Goal: Complete application form

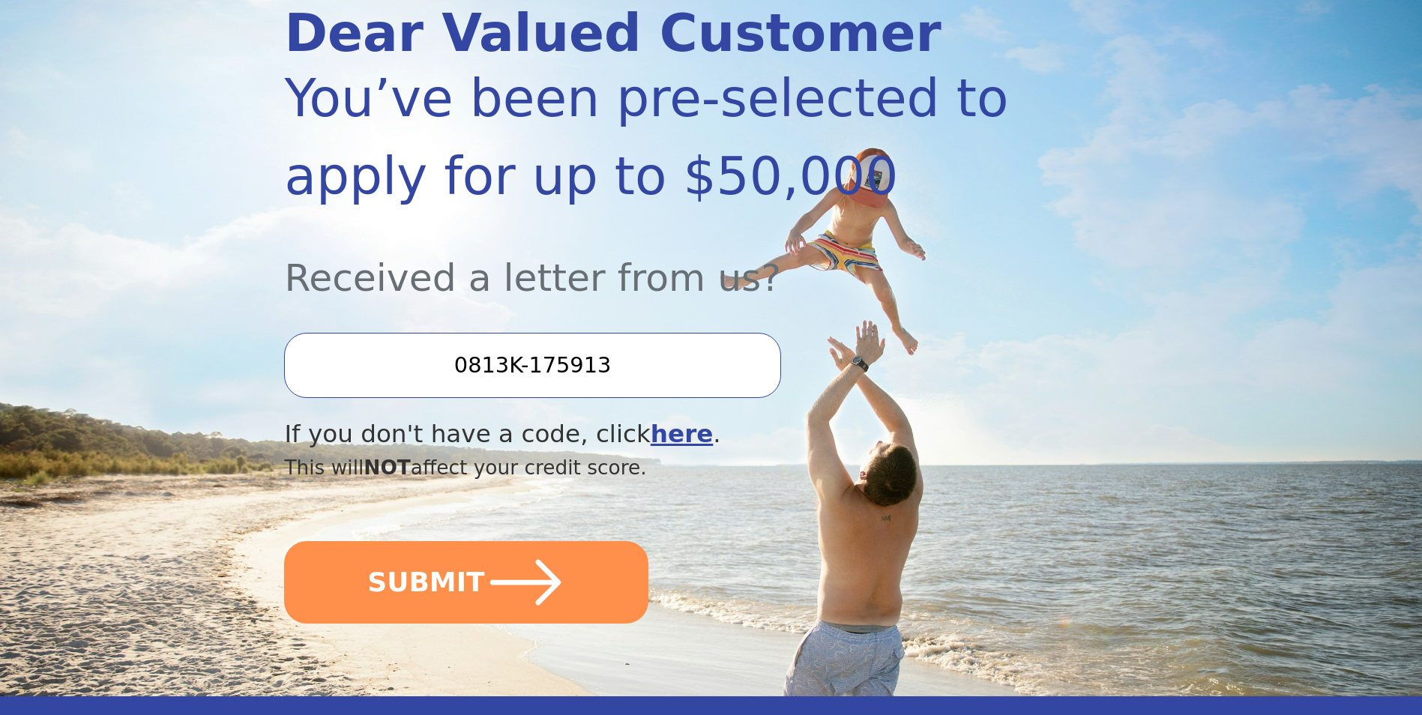
scroll to position [223, 0]
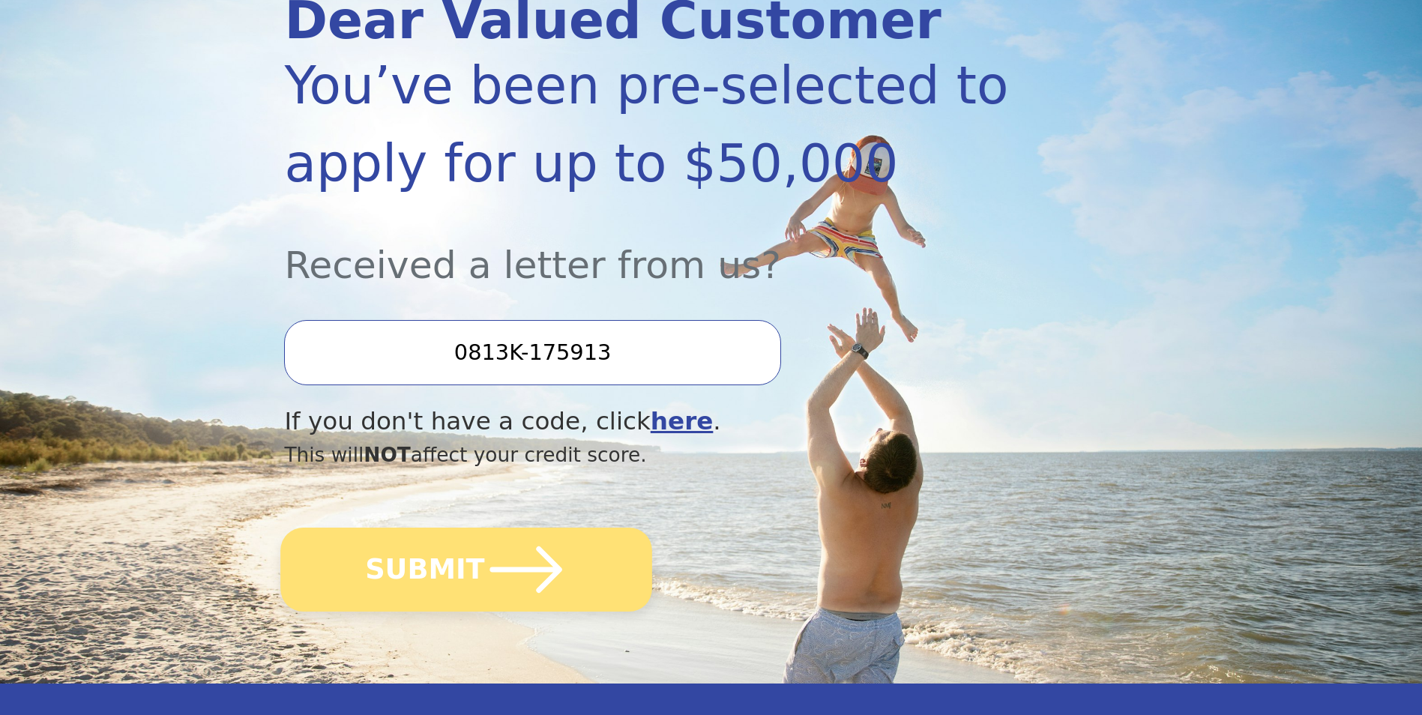
click at [491, 565] on icon "submit" at bounding box center [526, 570] width 82 height 82
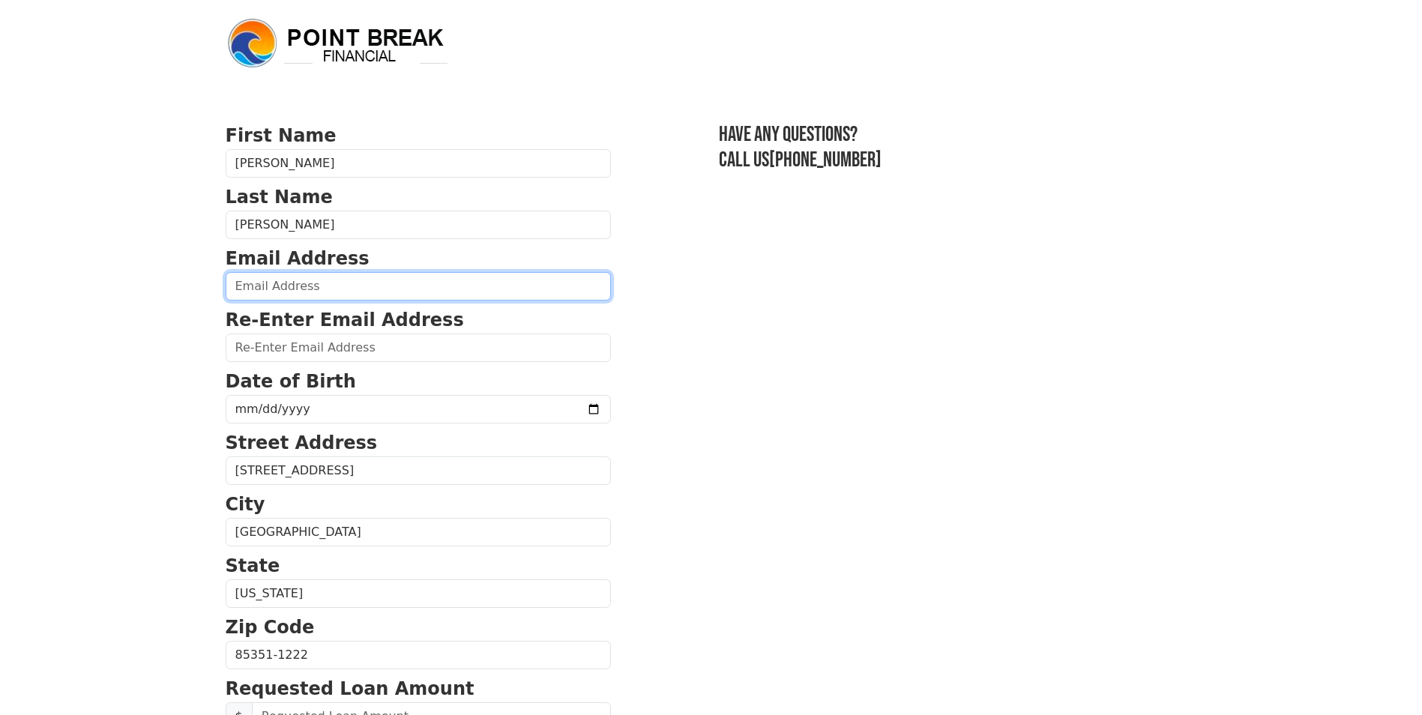
click at [284, 292] on input "email" at bounding box center [418, 286] width 385 height 28
type input "seahawks334@gmail.com"
type input "(435) 231-4377"
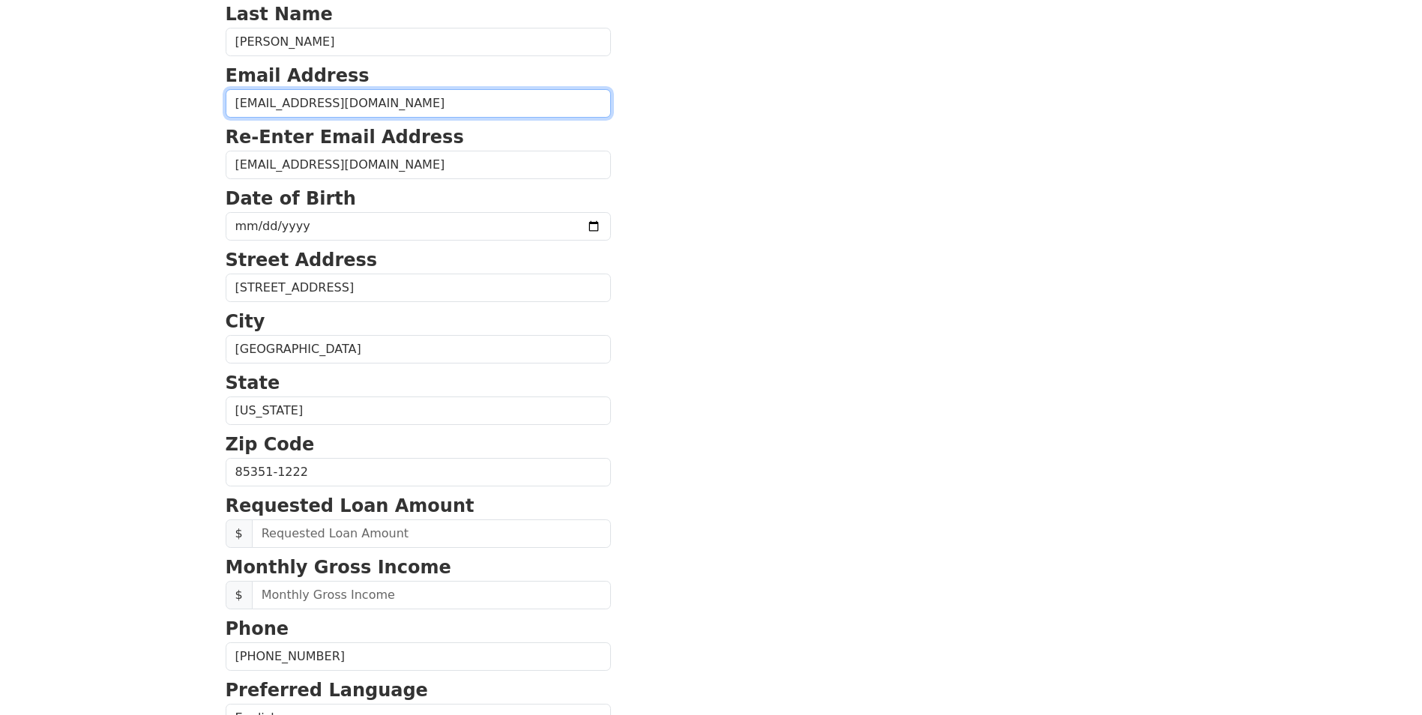
scroll to position [178, 0]
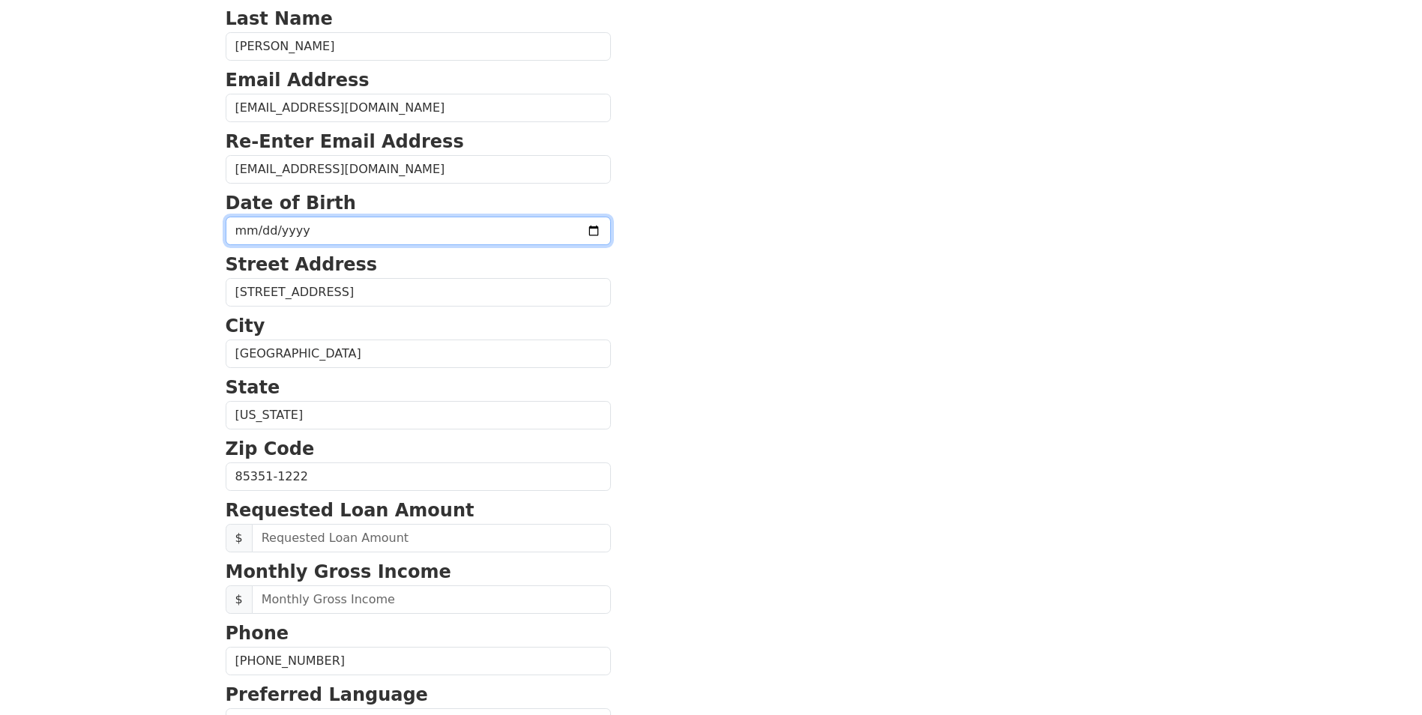
click at [332, 235] on input "date" at bounding box center [418, 231] width 385 height 28
type input "1960-04-21"
click at [1014, 407] on section "First Name Carroll Last Name Ames Email Address seahawks334@gmail.com Re-Enter …" at bounding box center [712, 478] width 972 height 1069
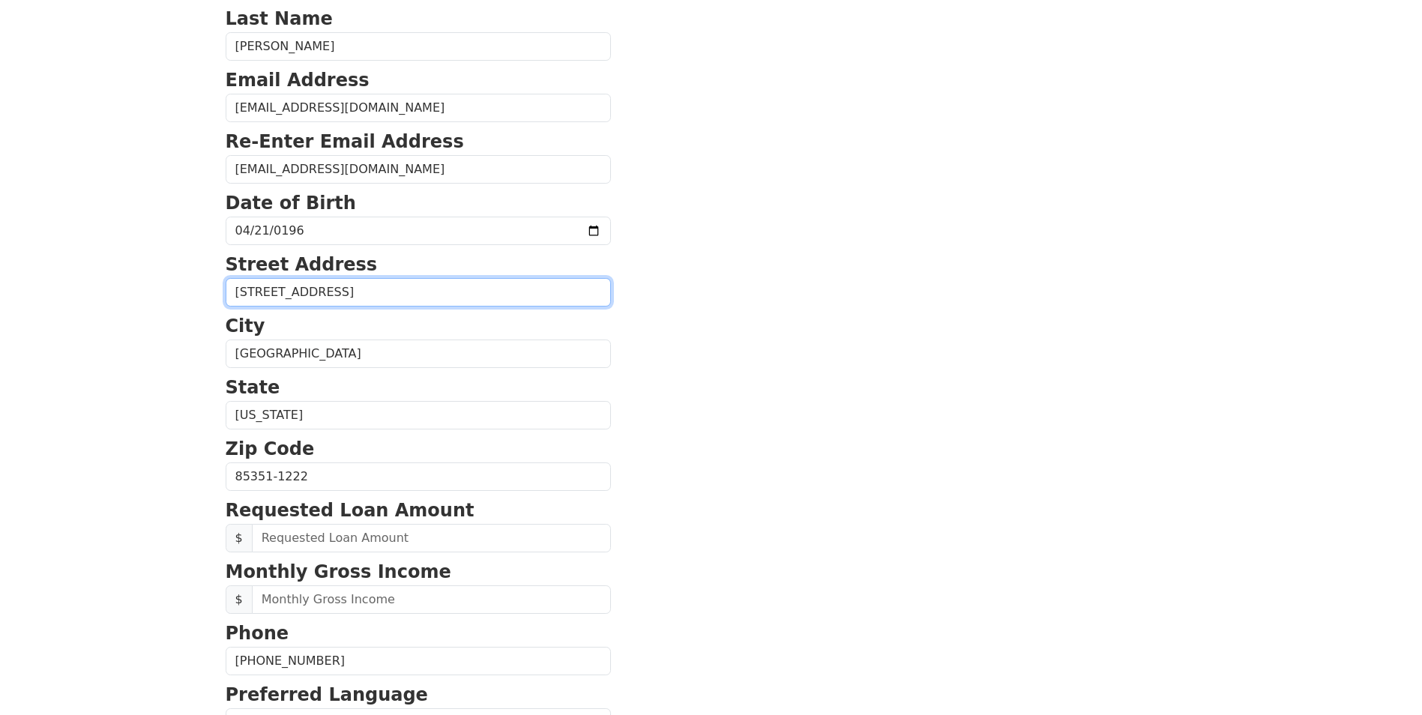
click at [376, 295] on input "10005 W Oak Ridge Dr" at bounding box center [418, 292] width 385 height 28
type input "1"
type input "1620 E 1450 S #6"
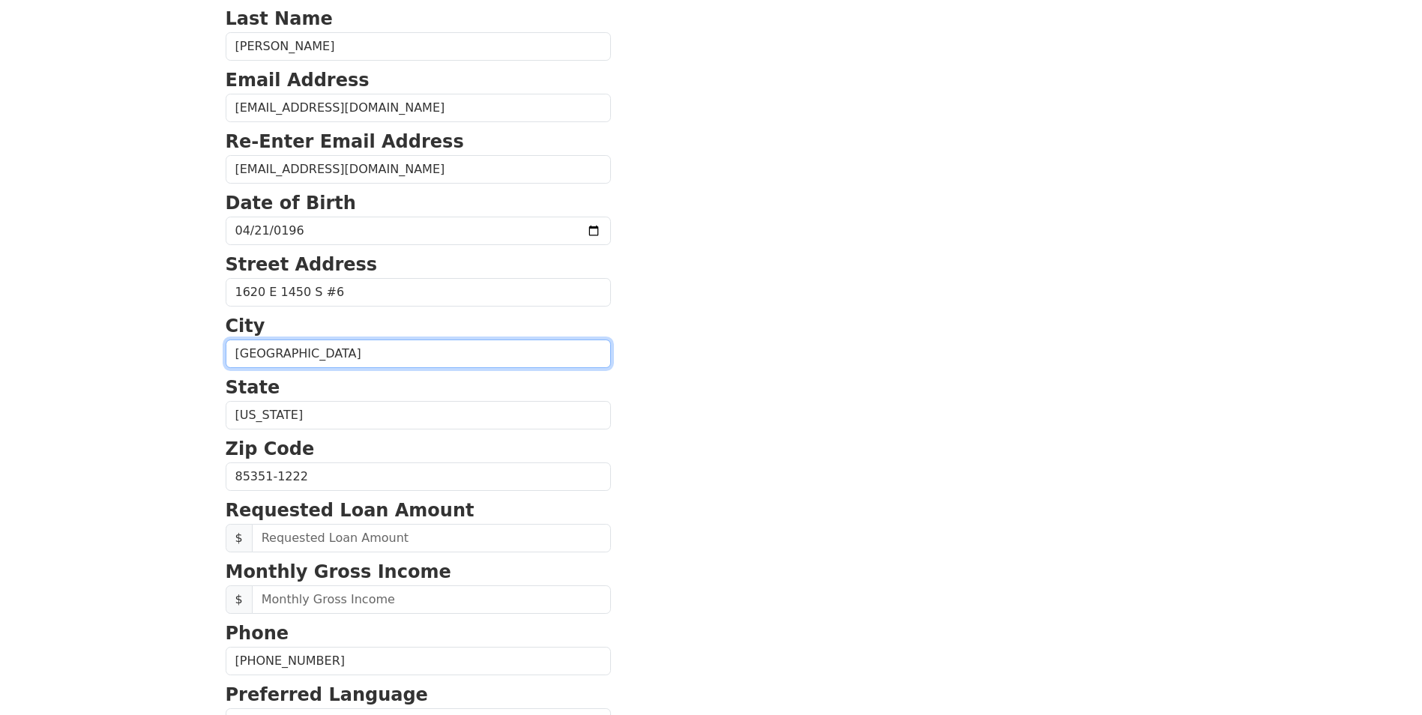
click at [305, 360] on input "Sun City" at bounding box center [418, 354] width 385 height 28
type input "St George"
click at [693, 382] on section "First Name Carroll Last Name Ames Email Address seahawks334@gmail.com Re-Enter …" at bounding box center [712, 478] width 972 height 1069
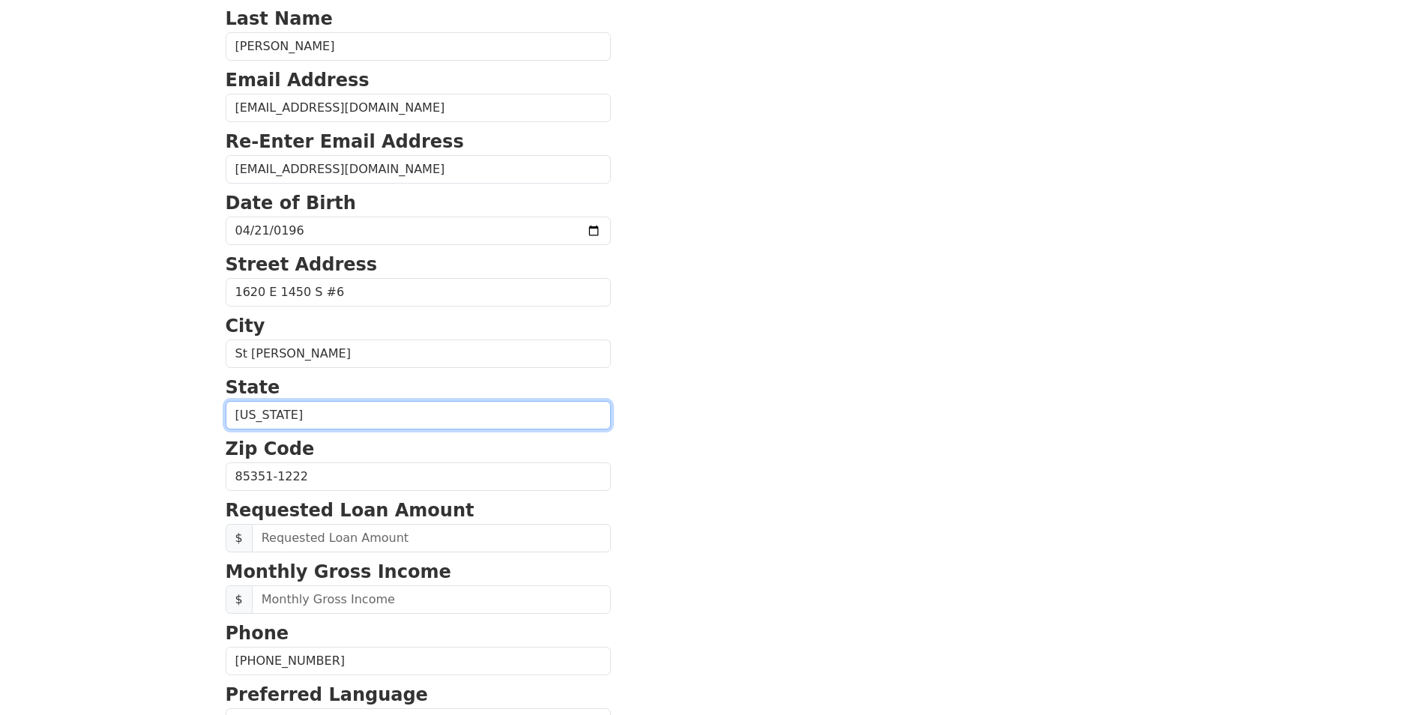
click at [296, 416] on select "Alabama Alaska Arizona Arkansas California Colorado Connecticut Delaware Distri…" at bounding box center [418, 415] width 385 height 28
select select "UT"
click at [226, 401] on select "Alabama Alaska Arizona Arkansas California Colorado Connecticut Delaware Distri…" at bounding box center [418, 415] width 385 height 28
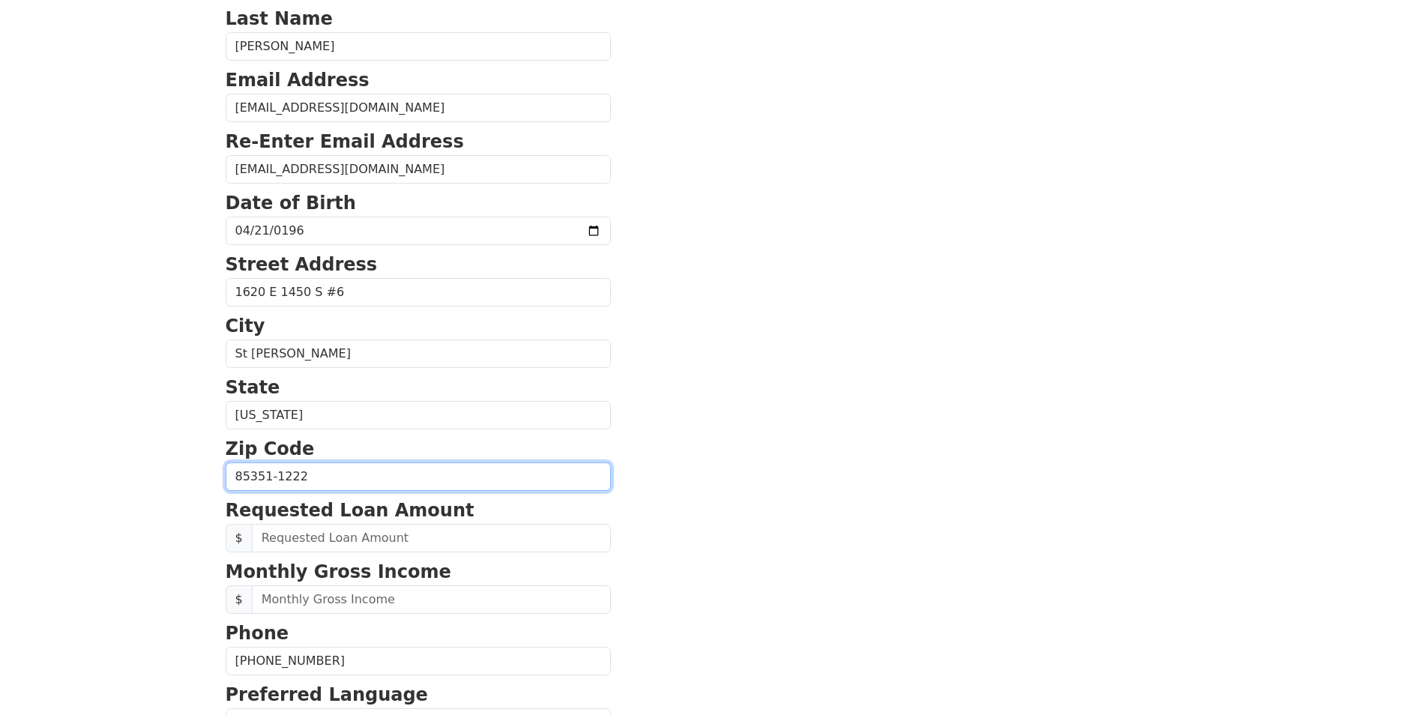
click at [316, 480] on input "85351-1222" at bounding box center [418, 477] width 385 height 28
type input "84790"
click at [930, 468] on section "First Name Carroll Last Name Ames Email Address seahawks334@gmail.com Re-Enter …" at bounding box center [712, 478] width 972 height 1069
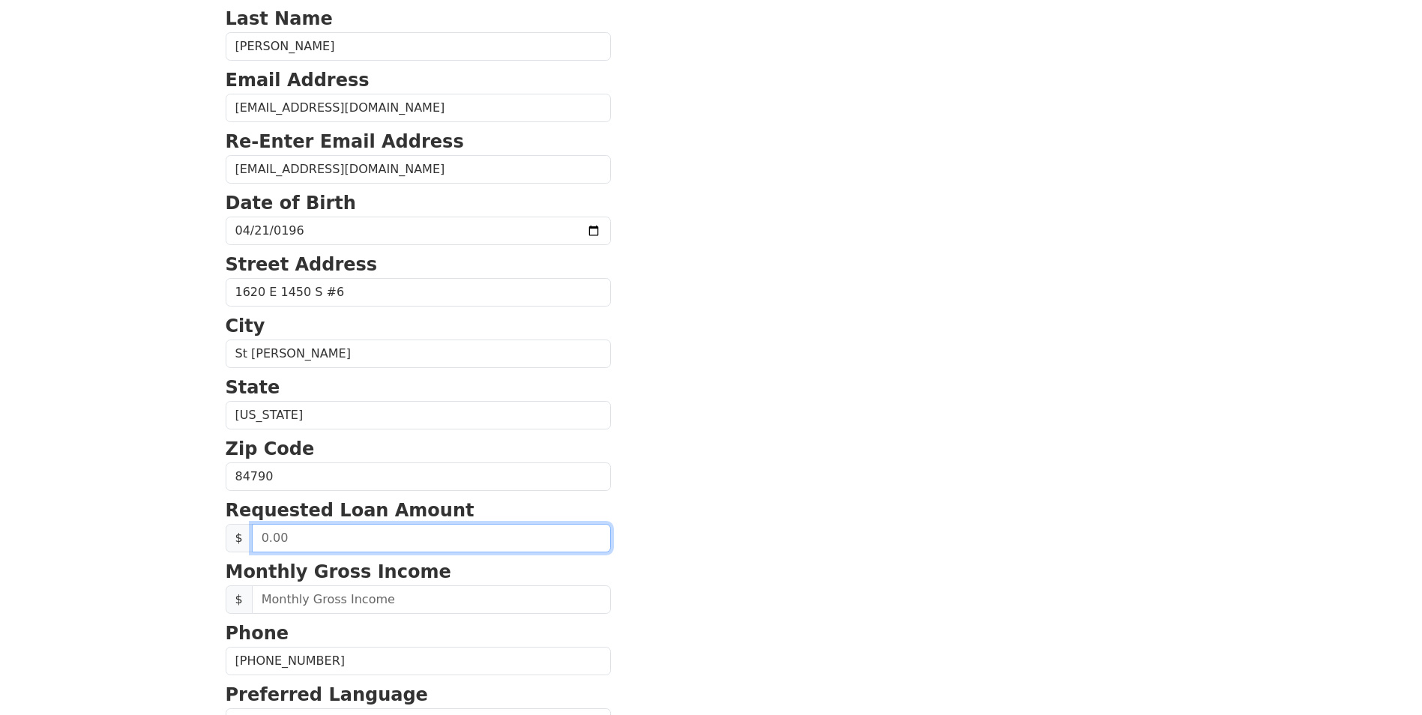
click at [326, 538] on input "text" at bounding box center [431, 538] width 359 height 28
type input "30,000.00"
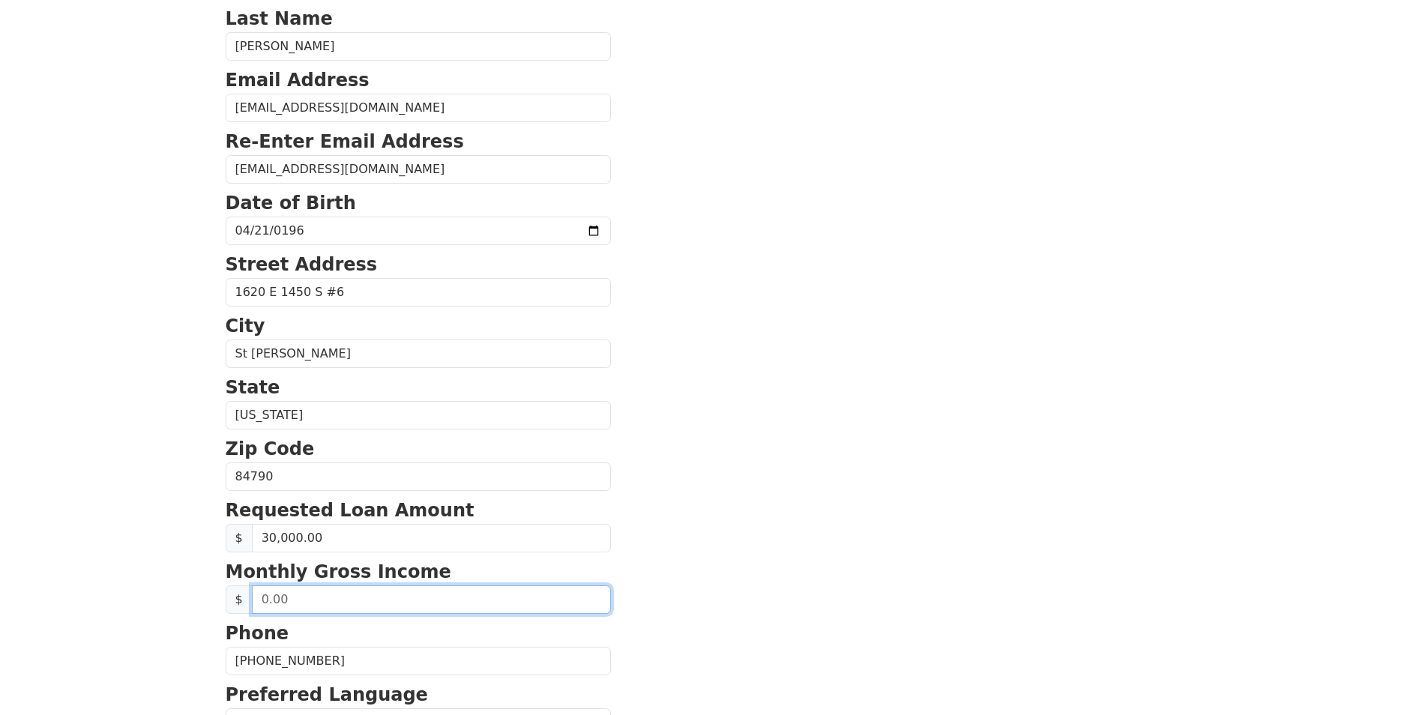
click at [295, 603] on input "text" at bounding box center [431, 600] width 359 height 28
type input "13,221.00"
click at [768, 546] on section "First Name Carroll Last Name Ames Email Address seahawks334@gmail.com Re-Enter …" at bounding box center [712, 478] width 972 height 1069
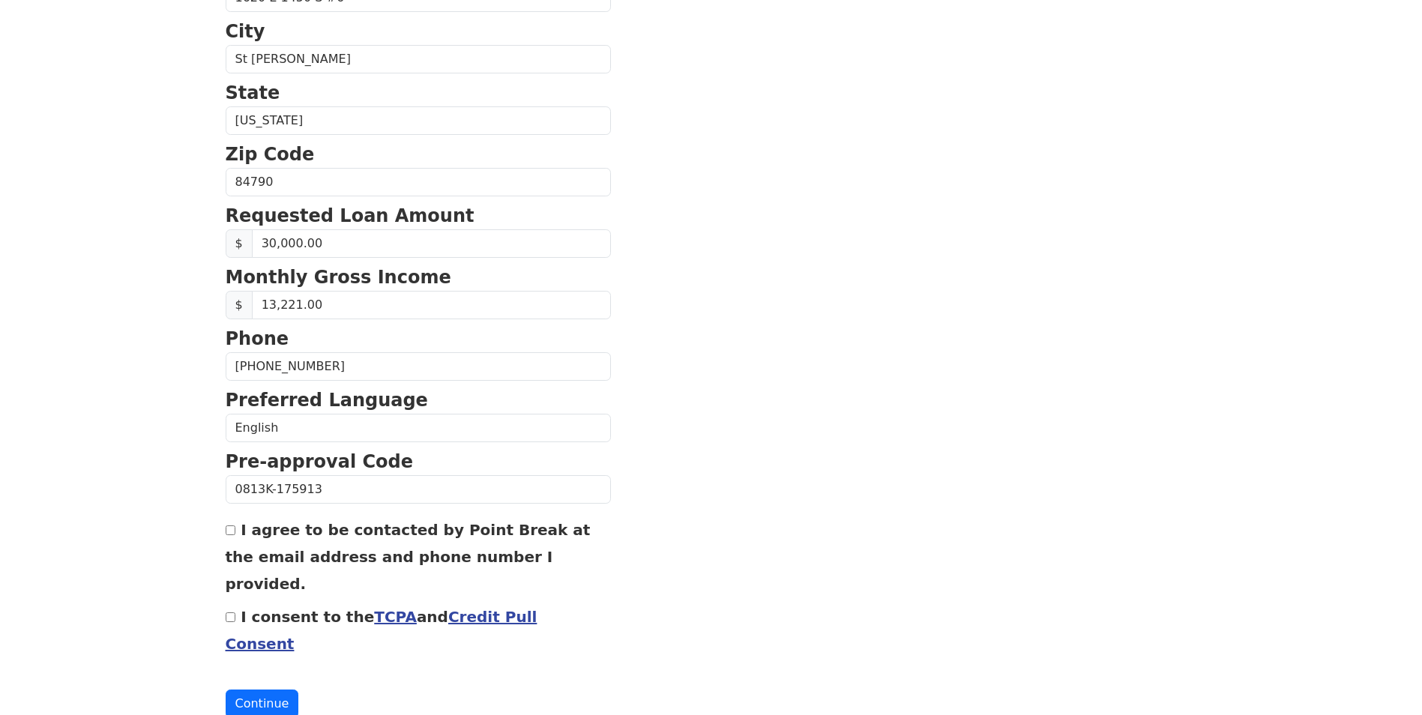
scroll to position [478, 0]
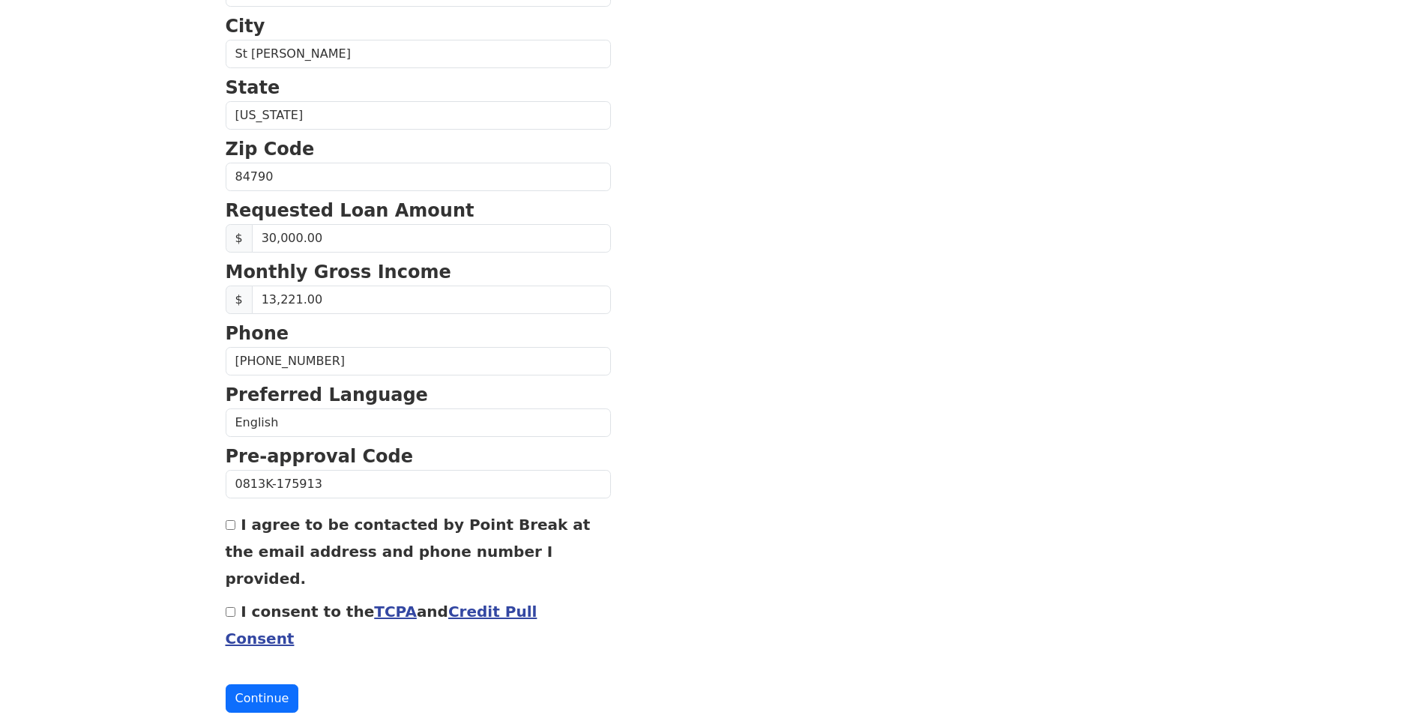
click at [232, 529] on input "I agree to be contacted by Point Break at the email address and phone number I …" at bounding box center [231, 525] width 10 height 10
checkbox input "true"
